Goal: Task Accomplishment & Management: Use online tool/utility

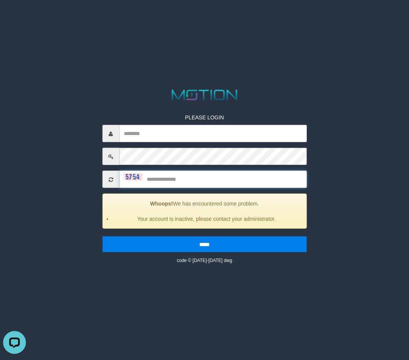
click at [217, 184] on input "text" at bounding box center [213, 179] width 188 height 17
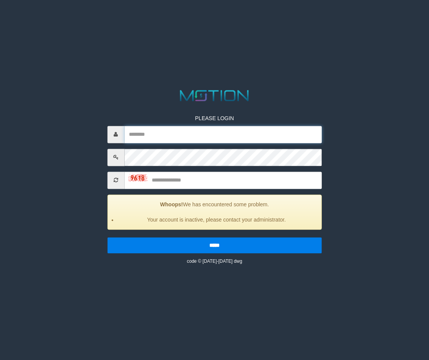
click at [220, 140] on input "text" at bounding box center [222, 134] width 197 height 17
type input "*******"
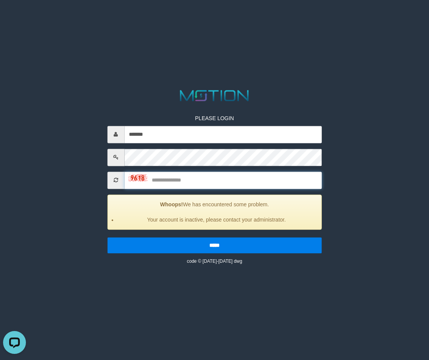
click at [254, 177] on input "text" at bounding box center [222, 180] width 197 height 17
type input "****"
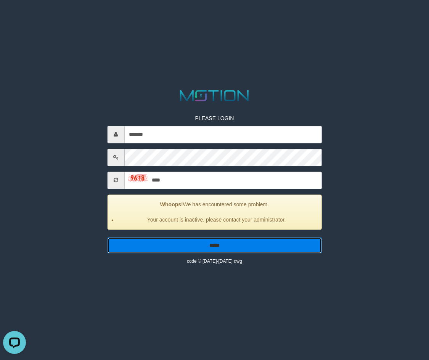
click at [270, 248] on input "*****" at bounding box center [214, 245] width 215 height 16
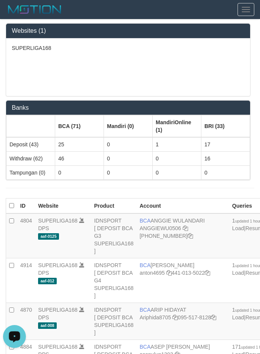
click at [99, 57] on div "SUPERLIGA168" at bounding box center [128, 68] width 244 height 58
click at [108, 3] on div "Toggle navigation" at bounding box center [130, 9] width 260 height 19
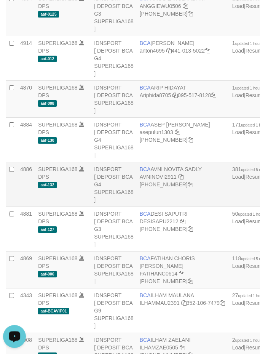
click at [175, 180] on td "BCA AVNI NOVITA SADLY AVNINOVI2911 [PHONE_NUMBER]" at bounding box center [183, 184] width 93 height 45
copy td "BCA AVNI NOVITA SADLY"
click at [160, 181] on td "BCA AVNI NOVITA SADLY AVNINOVI2911 [PHONE_NUMBER]" at bounding box center [183, 184] width 93 height 45
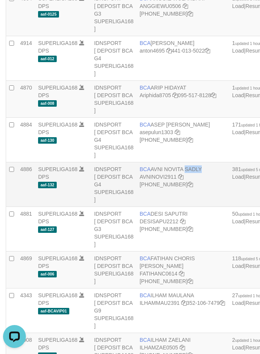
click at [160, 181] on td "BCA AVNI NOVITA SADLY AVNINOVI2911 [PHONE_NUMBER]" at bounding box center [183, 184] width 93 height 45
copy td "BCA AVNI NOVITA SADLY"
click at [167, 180] on td "BCA AVNI NOVITA SADLY AVNINOVI2911 [PHONE_NUMBER]" at bounding box center [183, 184] width 93 height 45
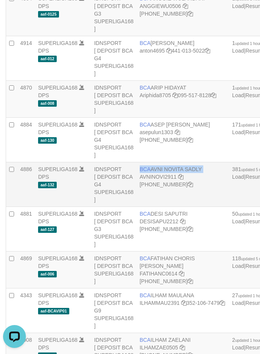
click at [167, 180] on td "BCA AVNI NOVITA SADLY AVNINOVI2911 [PHONE_NUMBER]" at bounding box center [183, 184] width 93 height 45
copy td "BCA AVNI NOVITA SADLY"
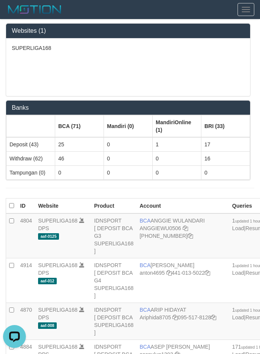
scroll to position [38, 0]
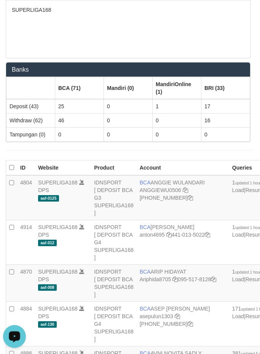
click at [112, 47] on div "SUPERLIGA168" at bounding box center [128, 29] width 244 height 58
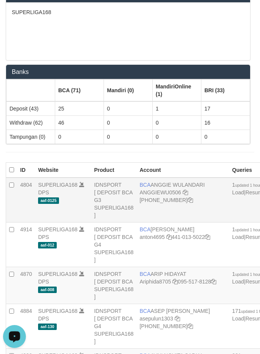
scroll to position [0, 0]
